Goal: Check status: Check status

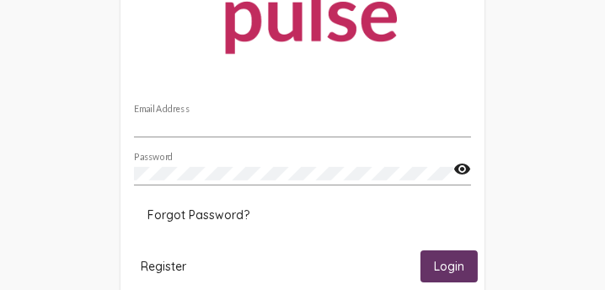
scroll to position [304, 0]
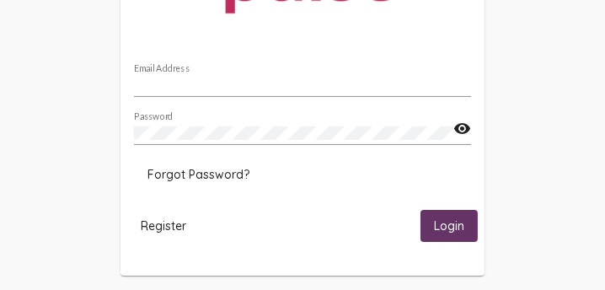
type input "[EMAIL_ADDRESS][DOMAIN_NAME]"
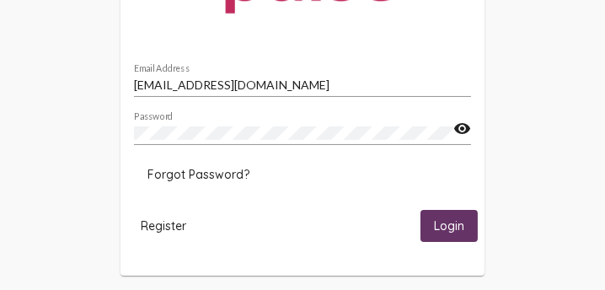
click at [449, 232] on span "Login" at bounding box center [449, 226] width 30 height 15
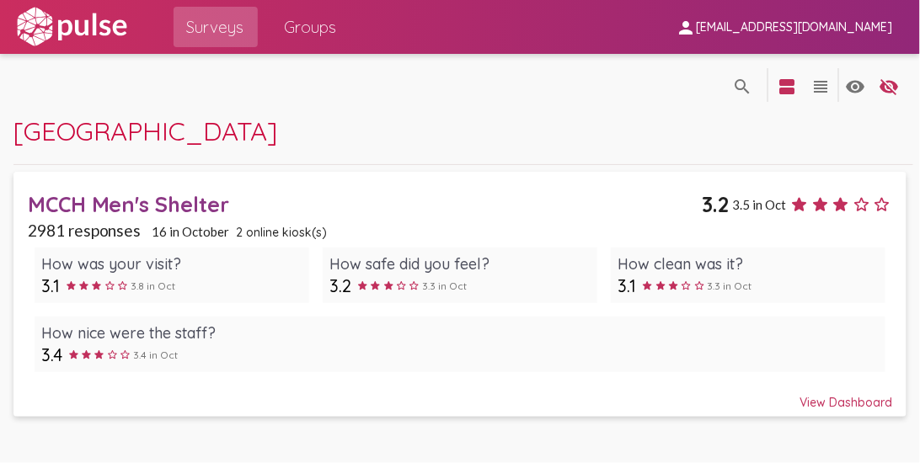
click at [604, 289] on div "View Dashboard" at bounding box center [460, 395] width 865 height 30
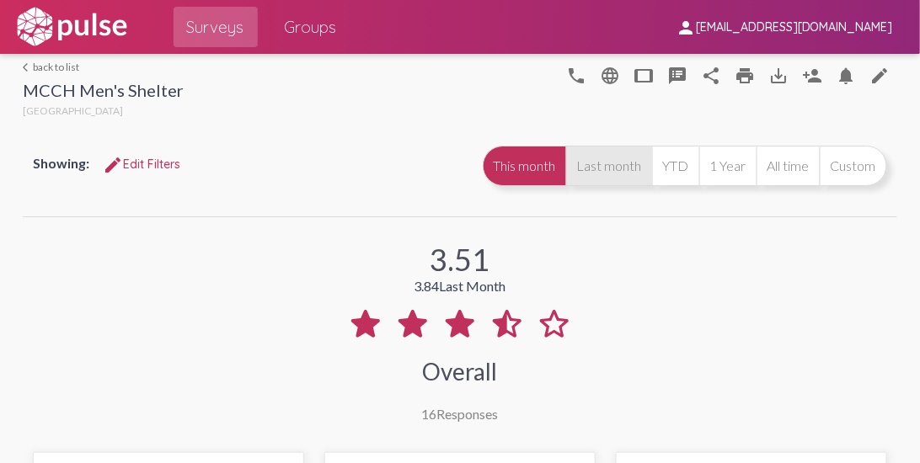
click at [604, 180] on button "Last month" at bounding box center [609, 166] width 86 height 40
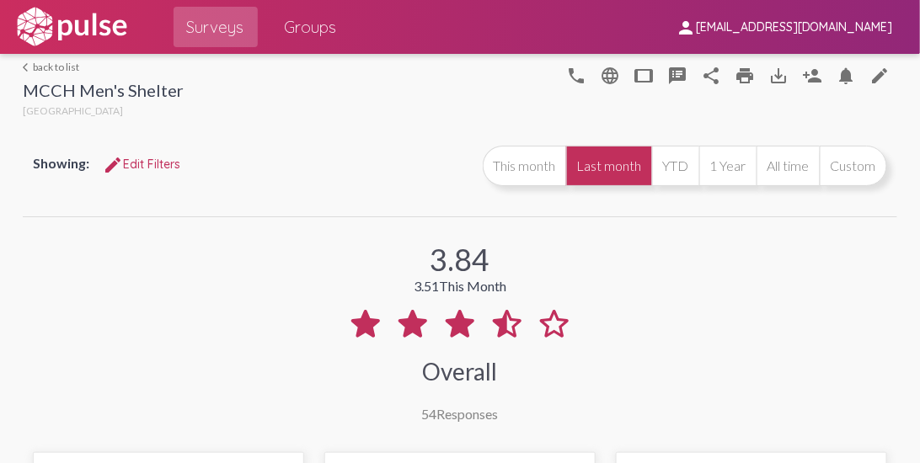
drag, startPoint x: 179, startPoint y: 325, endPoint x: 141, endPoint y: 65, distance: 263.0
click at [178, 289] on div "3.84 3.51 This Month Overall 54 Responses" at bounding box center [459, 321] width 873 height 201
